Goal: Task Accomplishment & Management: Use online tool/utility

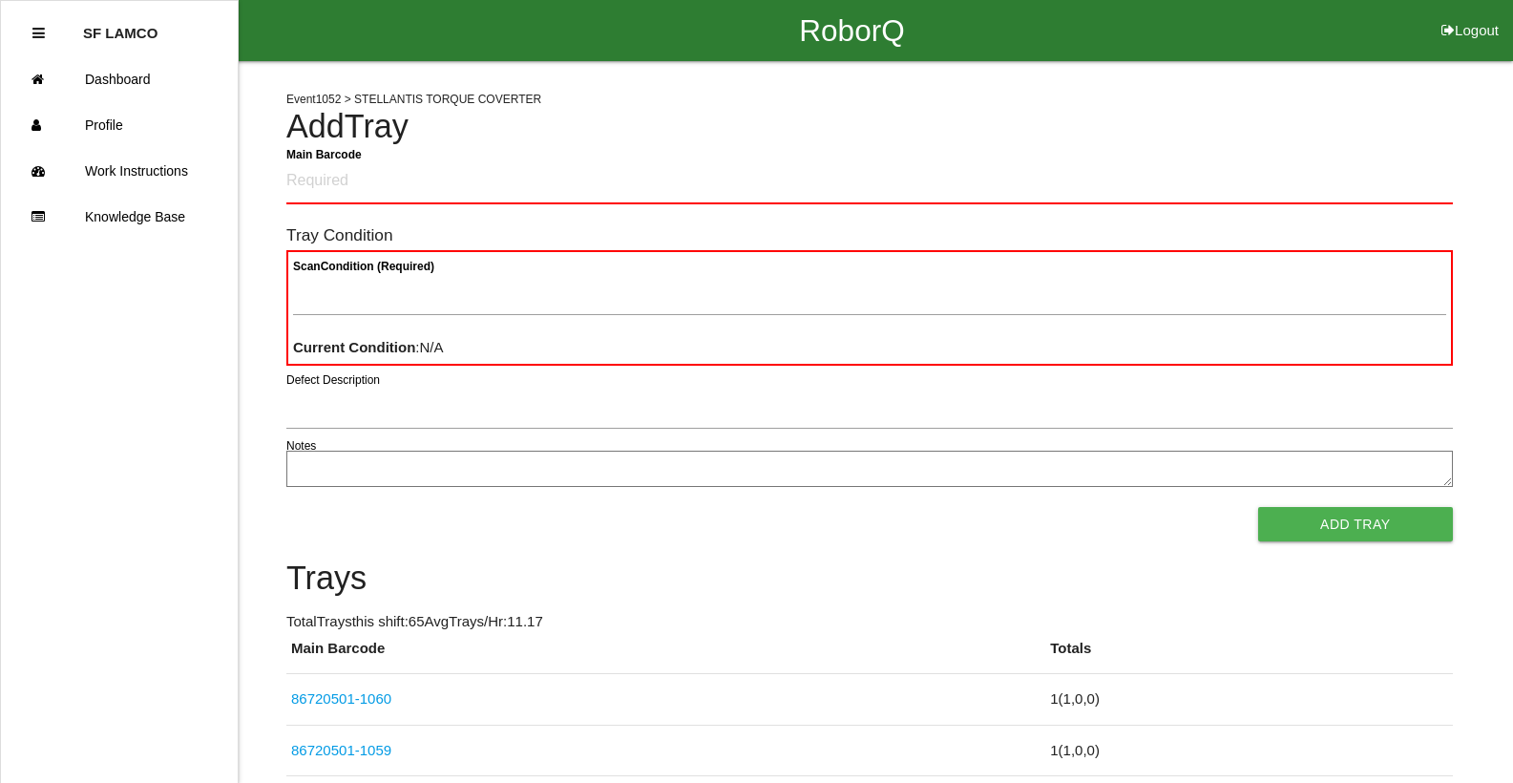
click at [1471, 14] on button "Logout" at bounding box center [1470, 7] width 86 height 14
select select "Worker"
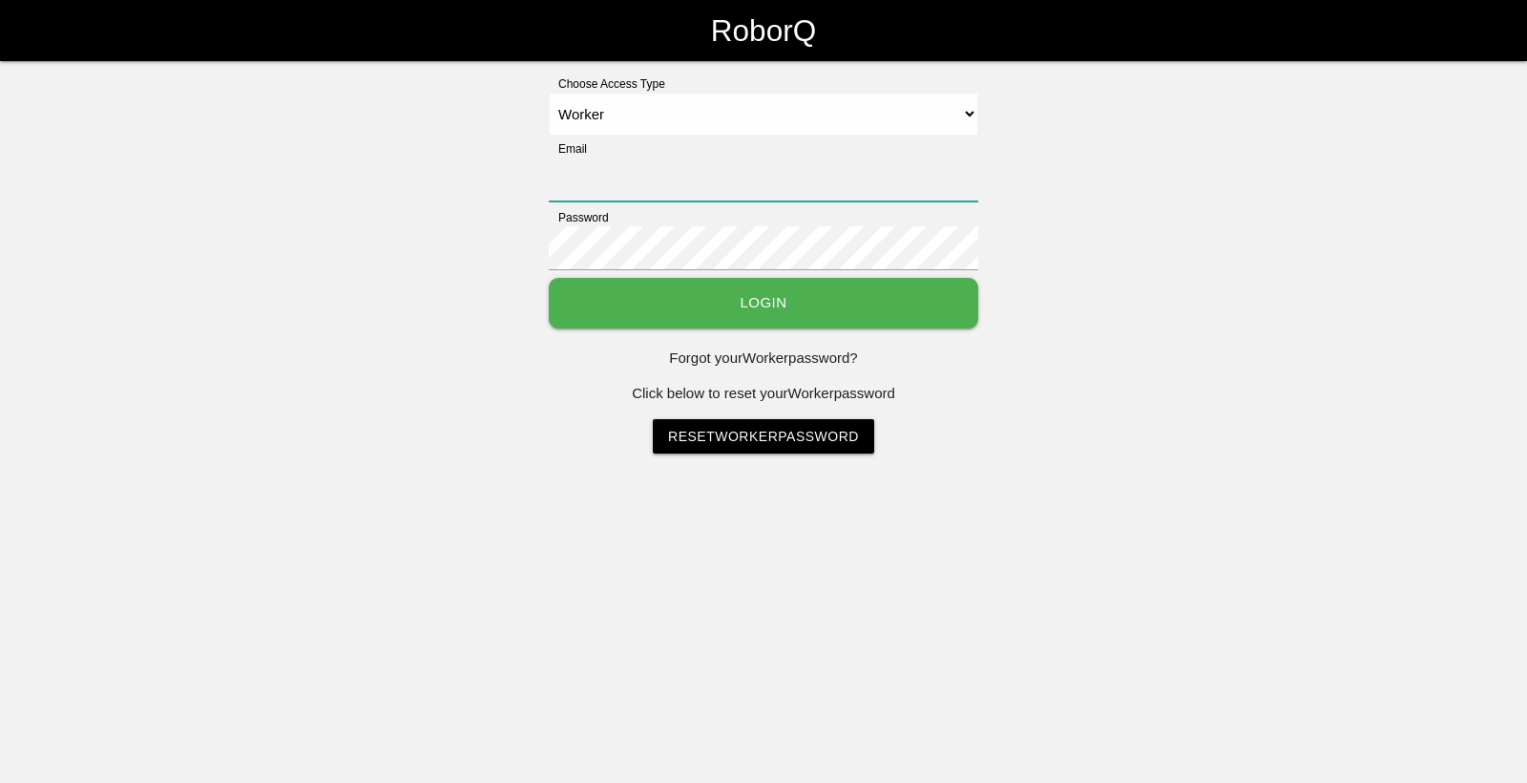
type input "sflamco@big3precision.com"
